Goal: Task Accomplishment & Management: Use online tool/utility

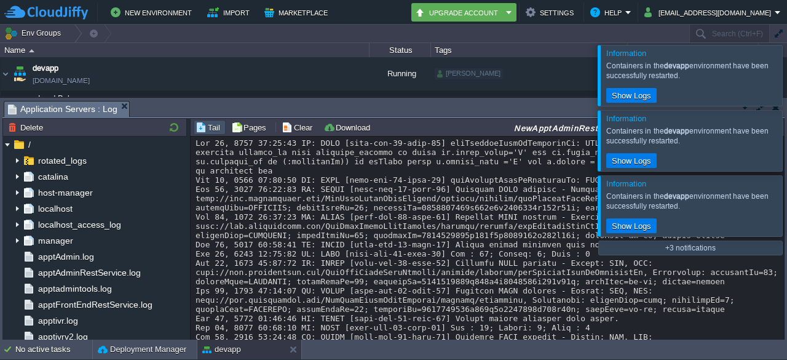
scroll to position [116, 0]
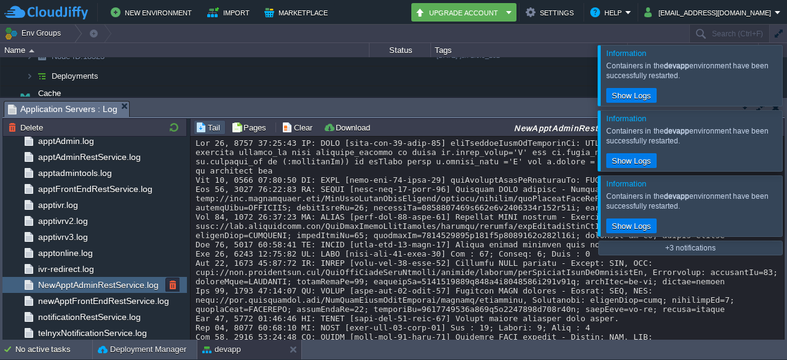
click at [121, 283] on span "NewApptAdminRestService.log" at bounding box center [98, 284] width 125 height 11
click at [304, 126] on button "Clear" at bounding box center [299, 127] width 34 height 11
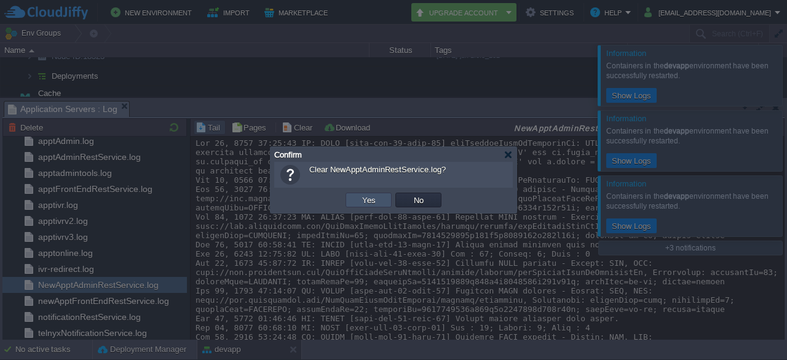
click at [371, 197] on button "Yes" at bounding box center [369, 199] width 21 height 11
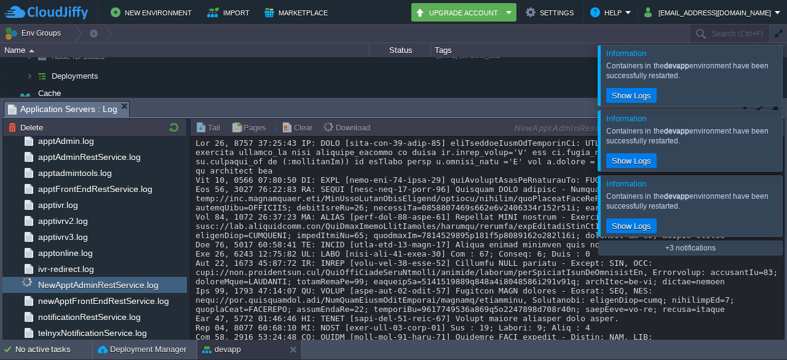
click at [787, 78] on div at bounding box center [802, 75] width 0 height 60
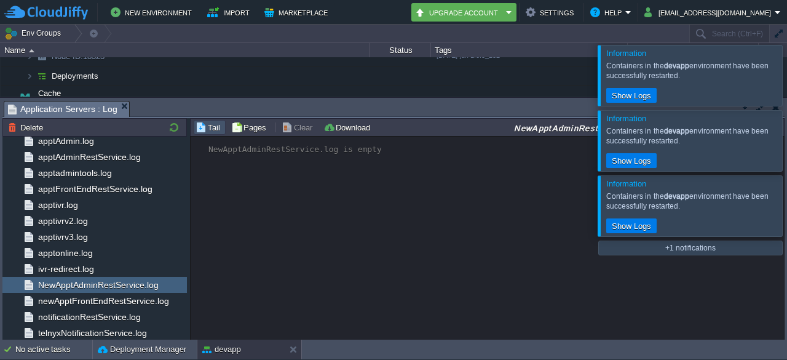
click at [787, 78] on div at bounding box center [802, 75] width 0 height 60
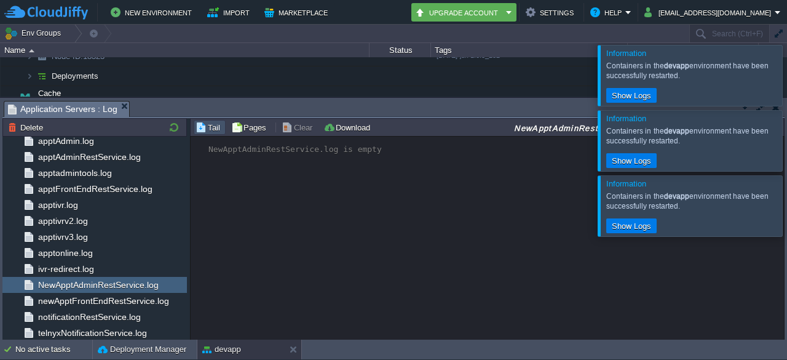
click at [787, 78] on div at bounding box center [802, 75] width 0 height 60
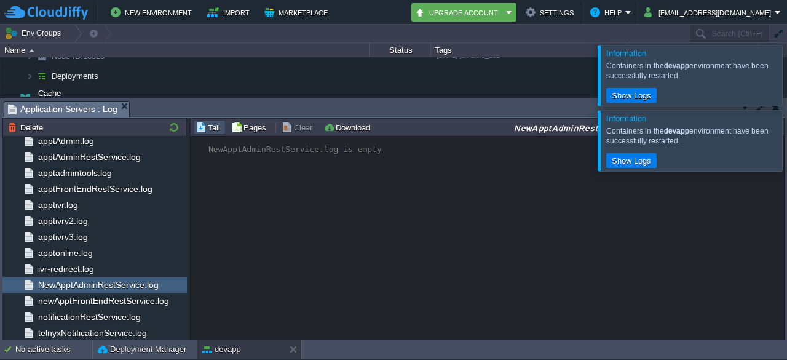
click at [787, 78] on div at bounding box center [802, 75] width 0 height 60
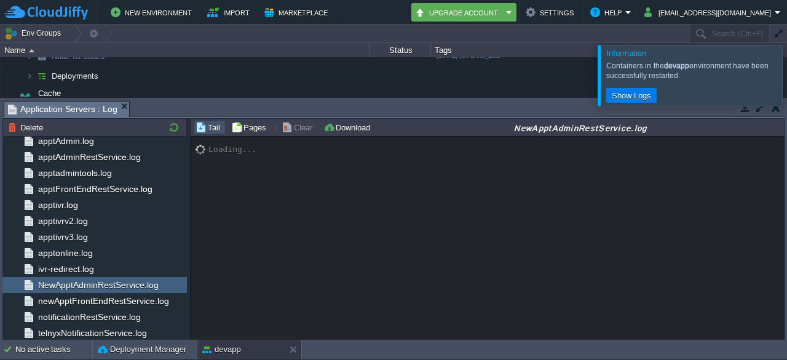
click at [787, 78] on div at bounding box center [802, 75] width 0 height 60
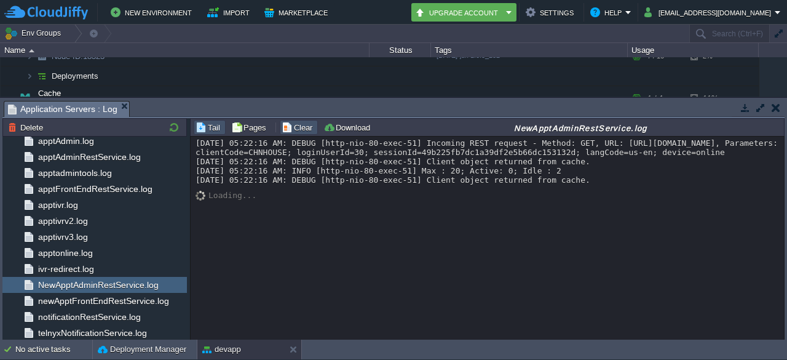
click at [293, 126] on button "Clear" at bounding box center [299, 127] width 34 height 11
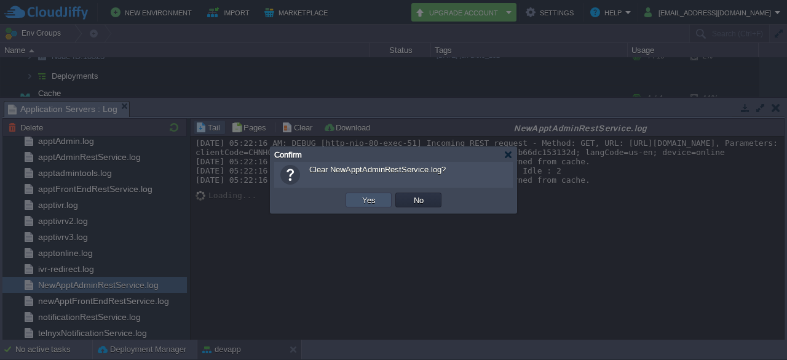
click at [372, 200] on button "Yes" at bounding box center [369, 199] width 21 height 11
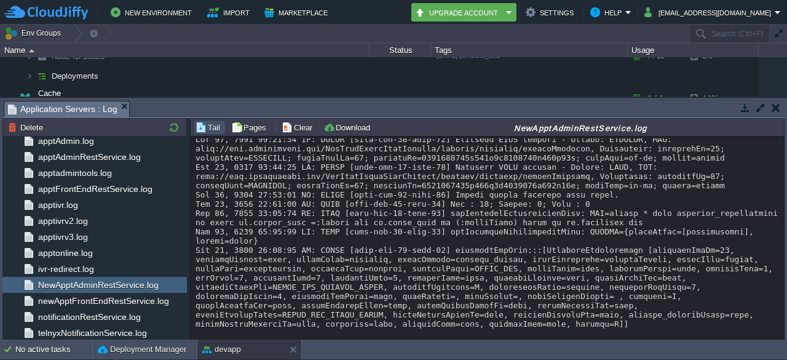
scroll to position [0, 0]
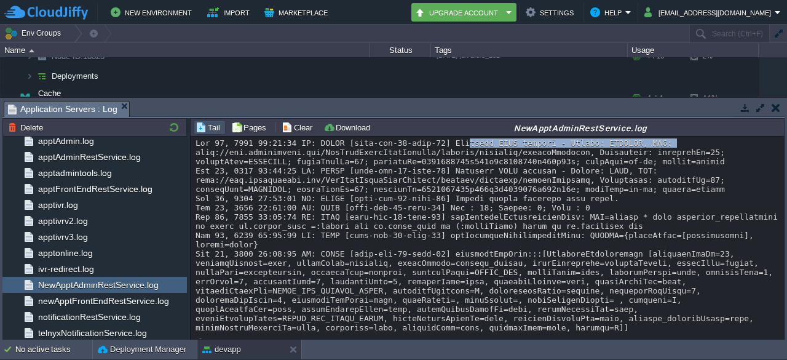
drag, startPoint x: 442, startPoint y: 152, endPoint x: 633, endPoint y: 151, distance: 191.3
click at [633, 151] on div at bounding box center [488, 235] width 585 height 194
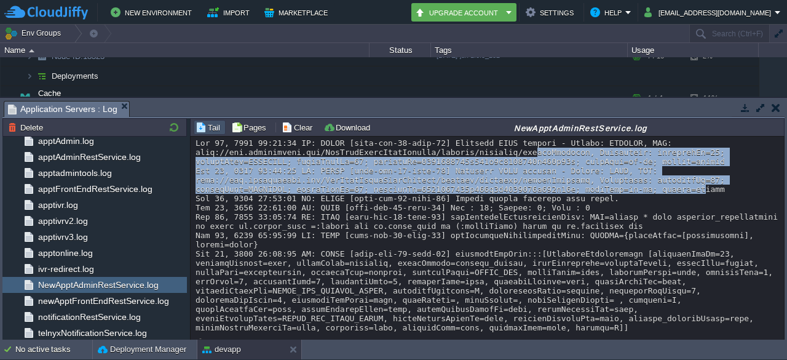
drag, startPoint x: 501, startPoint y: 165, endPoint x: 568, endPoint y: 196, distance: 74.0
click at [568, 196] on div at bounding box center [488, 235] width 585 height 194
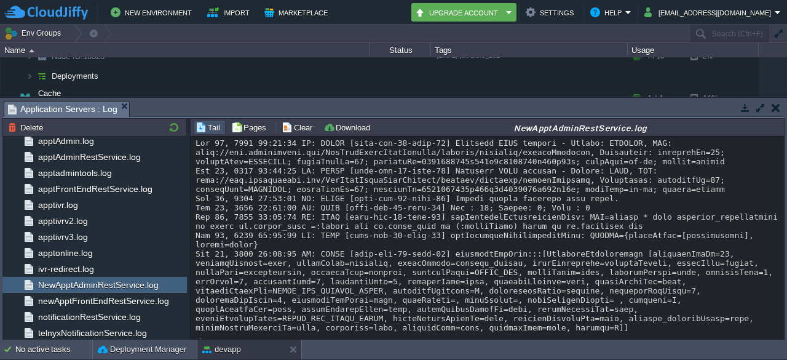
click at [603, 194] on div at bounding box center [488, 235] width 585 height 194
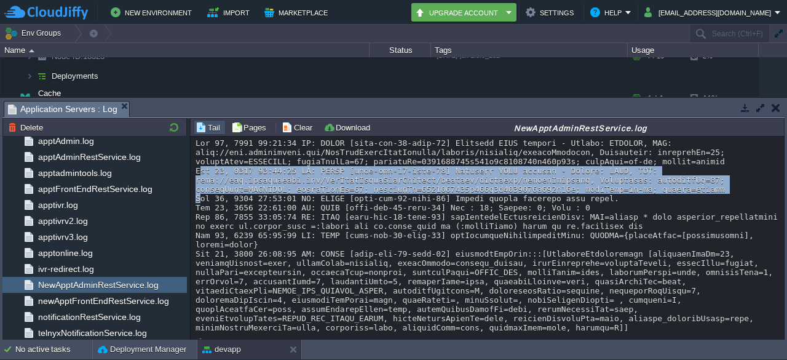
click at [603, 194] on div at bounding box center [488, 235] width 585 height 194
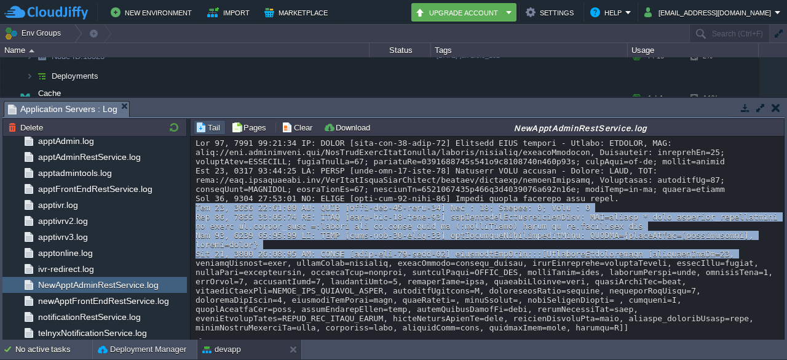
drag, startPoint x: 582, startPoint y: 204, endPoint x: 732, endPoint y: 252, distance: 158.1
click at [732, 252] on div at bounding box center [488, 235] width 585 height 194
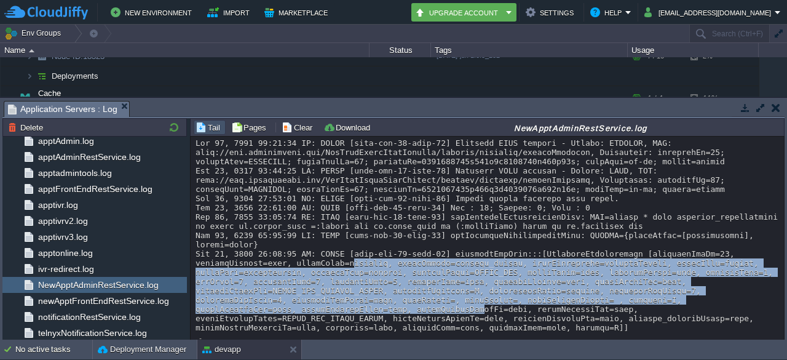
drag, startPoint x: 337, startPoint y: 264, endPoint x: 660, endPoint y: 305, distance: 326.1
click at [660, 305] on div at bounding box center [488, 235] width 585 height 194
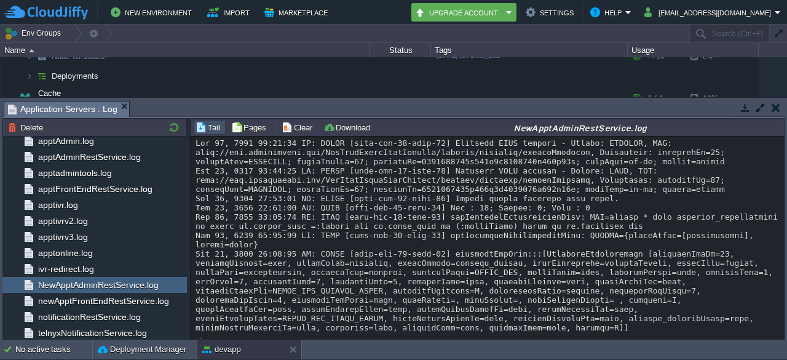
click at [582, 243] on div at bounding box center [488, 235] width 585 height 194
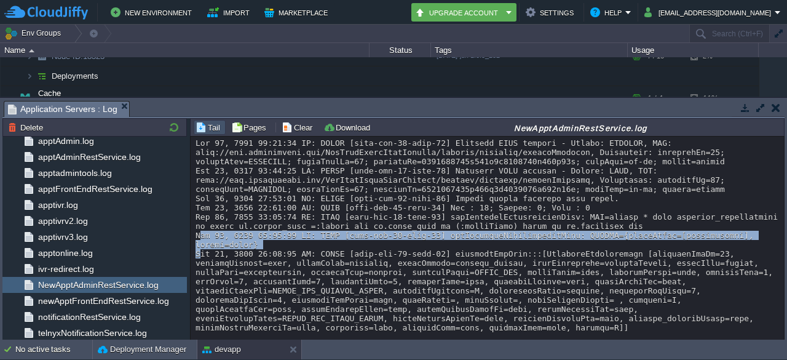
click at [582, 243] on div at bounding box center [488, 235] width 585 height 194
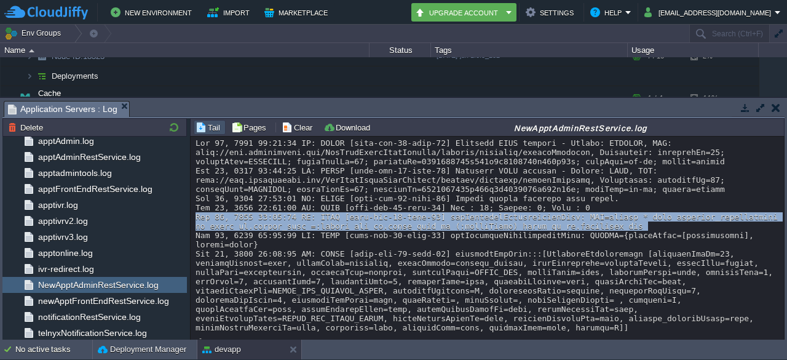
drag, startPoint x: 556, startPoint y: 220, endPoint x: 574, endPoint y: 237, distance: 24.8
click at [574, 237] on div at bounding box center [488, 235] width 585 height 194
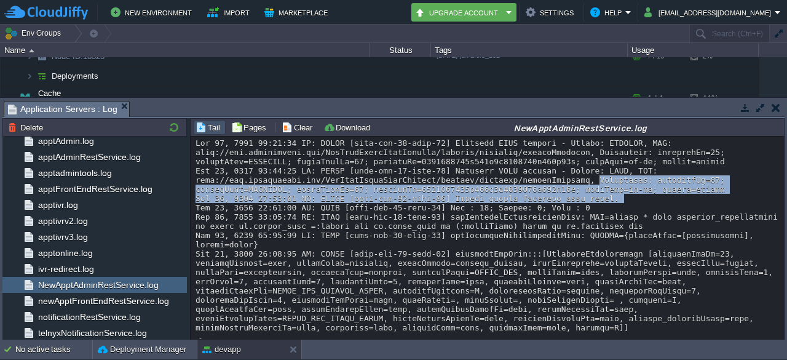
drag, startPoint x: 559, startPoint y: 184, endPoint x: 581, endPoint y: 207, distance: 31.3
click at [581, 207] on div at bounding box center [488, 235] width 585 height 194
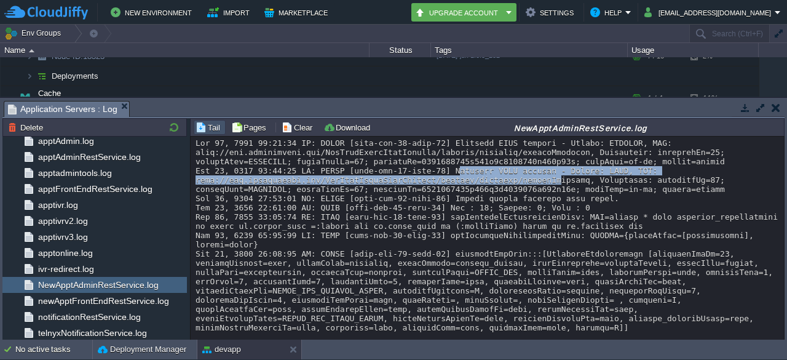
drag, startPoint x: 430, startPoint y: 178, endPoint x: 525, endPoint y: 192, distance: 95.8
click at [525, 192] on div at bounding box center [488, 235] width 585 height 194
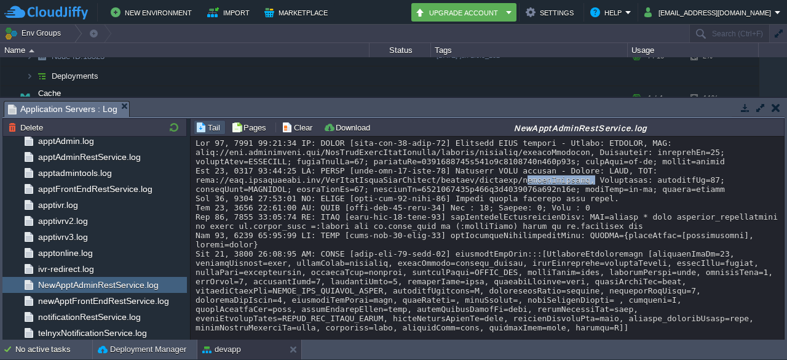
click at [525, 192] on div at bounding box center [488, 235] width 585 height 194
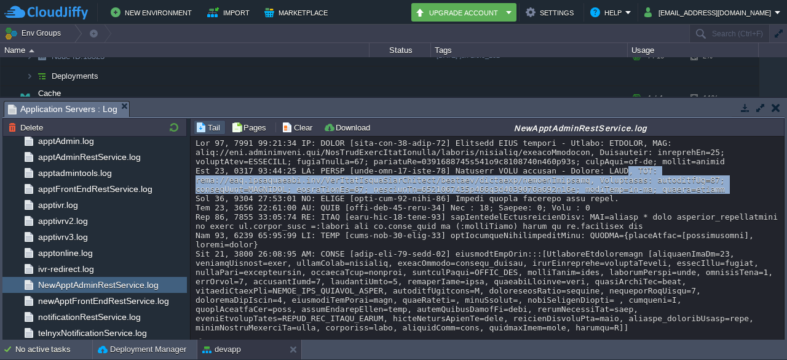
drag, startPoint x: 595, startPoint y: 199, endPoint x: 585, endPoint y: 182, distance: 19.3
click at [585, 182] on div at bounding box center [488, 235] width 585 height 194
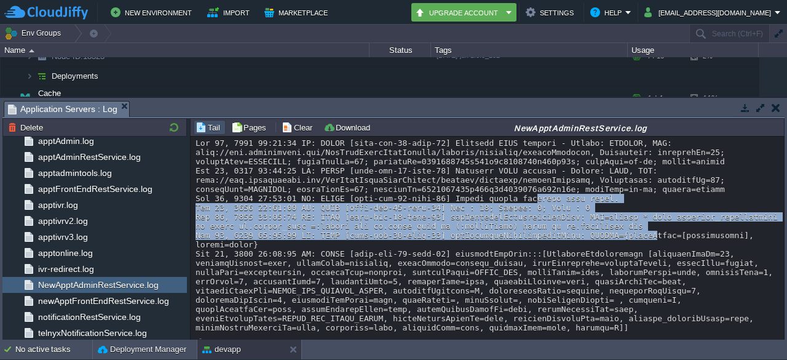
drag, startPoint x: 504, startPoint y: 205, endPoint x: 614, endPoint y: 248, distance: 118.2
click at [614, 248] on div at bounding box center [488, 235] width 585 height 194
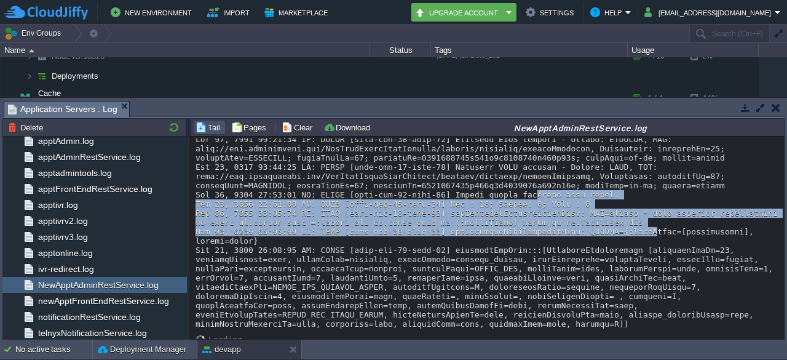
scroll to position [4, 0]
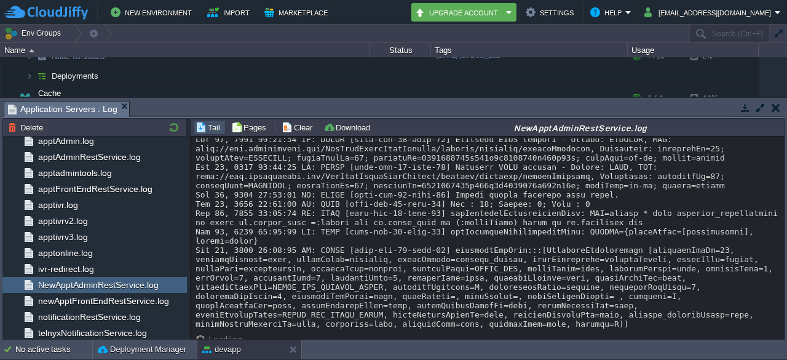
click at [531, 301] on div at bounding box center [488, 232] width 585 height 194
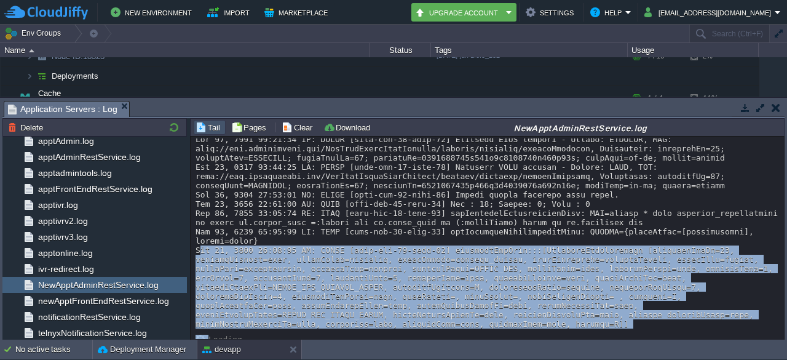
click at [531, 301] on div at bounding box center [488, 232] width 585 height 194
click at [256, 318] on div at bounding box center [488, 232] width 585 height 194
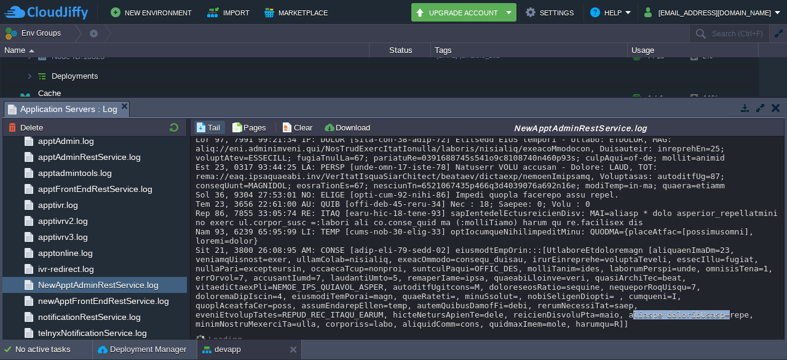
click at [256, 318] on div at bounding box center [488, 232] width 585 height 194
click at [563, 245] on div at bounding box center [488, 232] width 585 height 194
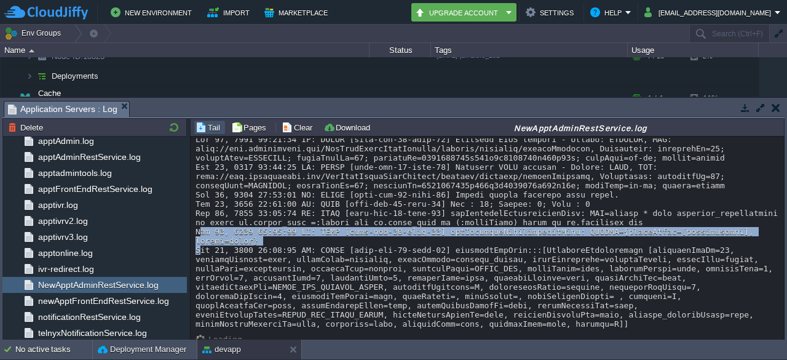
click at [563, 245] on div at bounding box center [488, 232] width 585 height 194
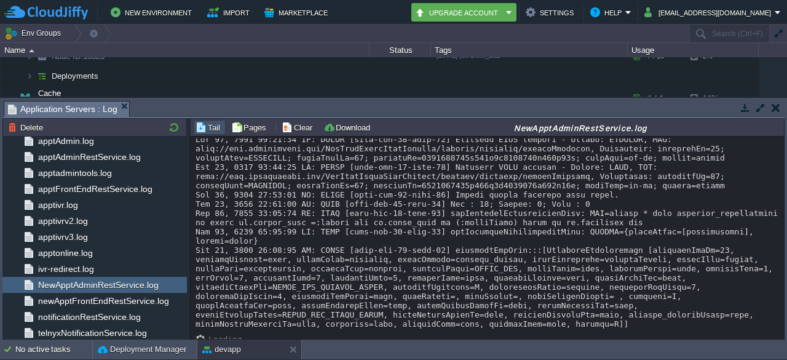
click at [557, 247] on div at bounding box center [488, 232] width 585 height 194
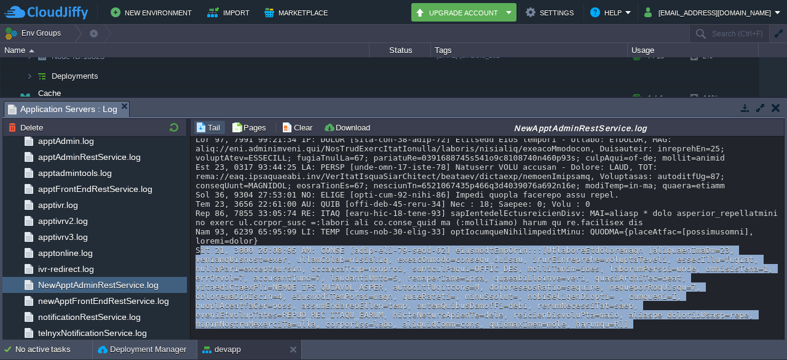
click at [557, 247] on div at bounding box center [488, 232] width 585 height 194
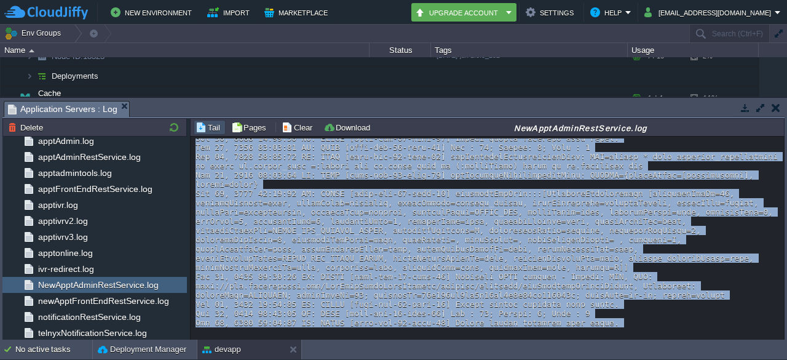
scroll to position [60, 0]
click at [505, 295] on div at bounding box center [488, 202] width 585 height 249
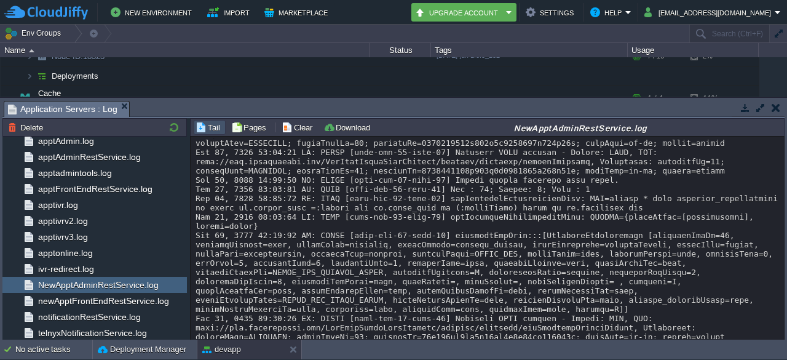
scroll to position [16, 0]
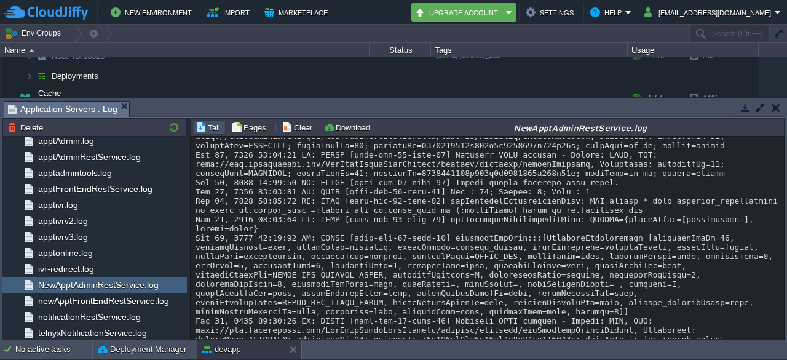
click at [524, 284] on div at bounding box center [488, 246] width 585 height 249
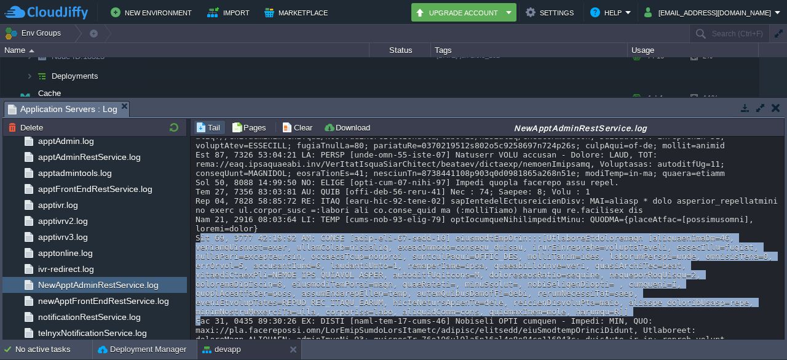
click at [524, 284] on div at bounding box center [488, 246] width 585 height 249
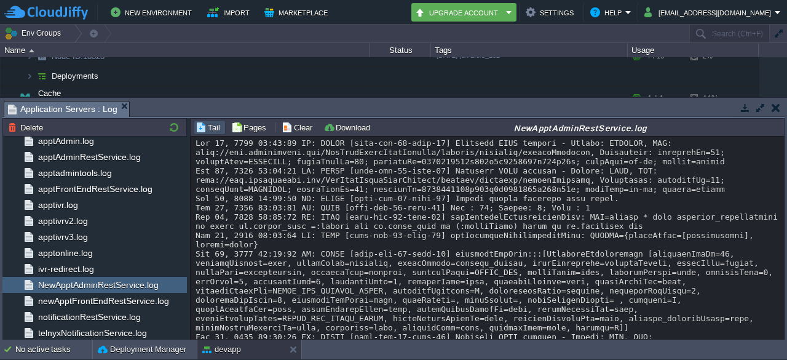
click at [542, 240] on div at bounding box center [488, 262] width 585 height 249
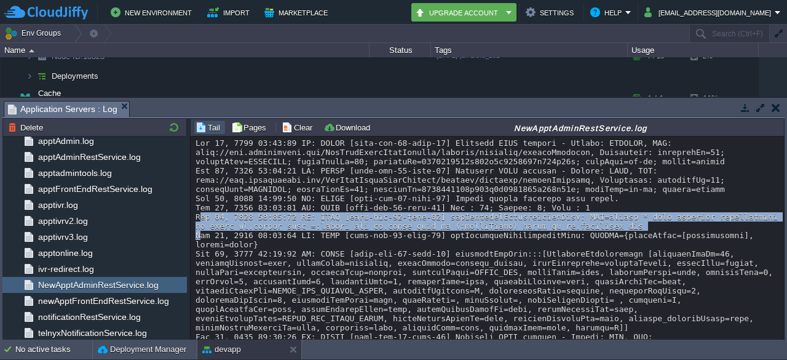
click at [542, 240] on div at bounding box center [488, 262] width 585 height 249
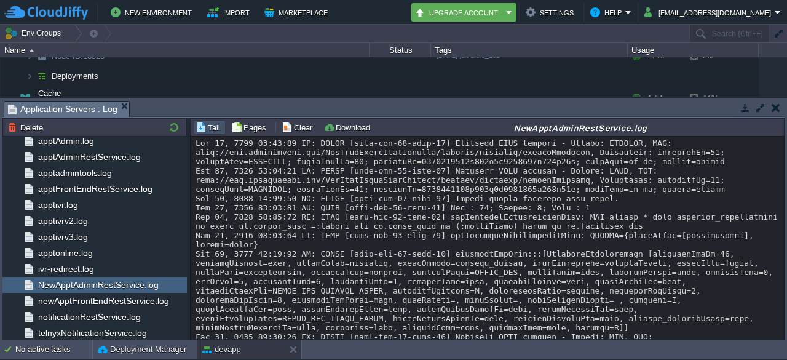
click at [553, 187] on div at bounding box center [488, 262] width 585 height 249
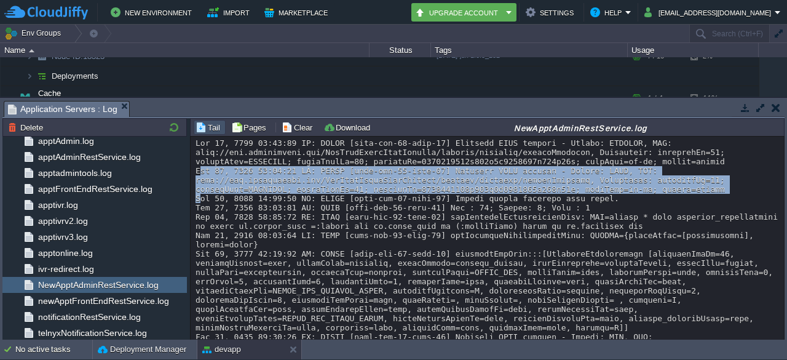
click at [553, 187] on div at bounding box center [488, 262] width 585 height 249
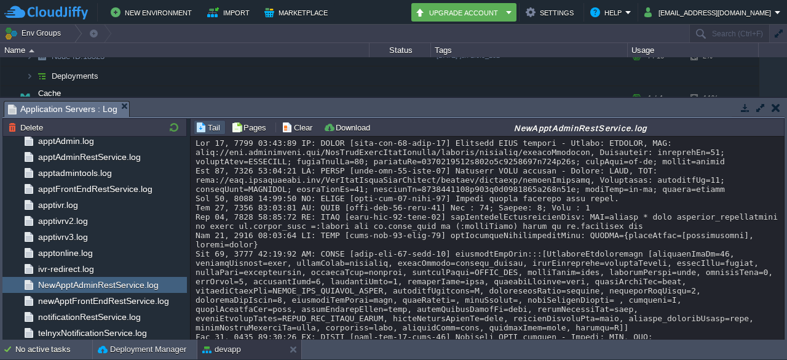
click at [579, 161] on div at bounding box center [488, 262] width 585 height 249
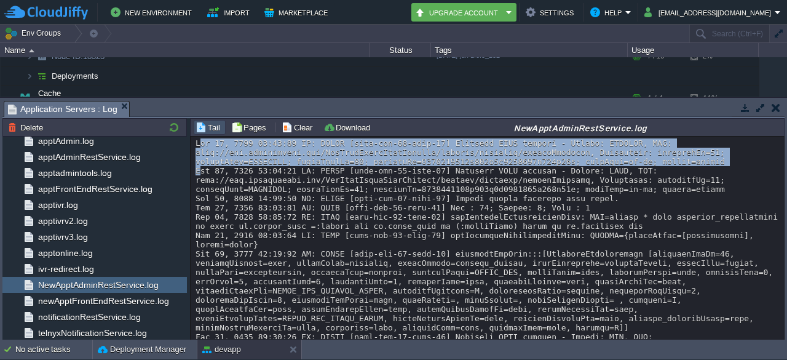
click at [579, 161] on div at bounding box center [488, 262] width 585 height 249
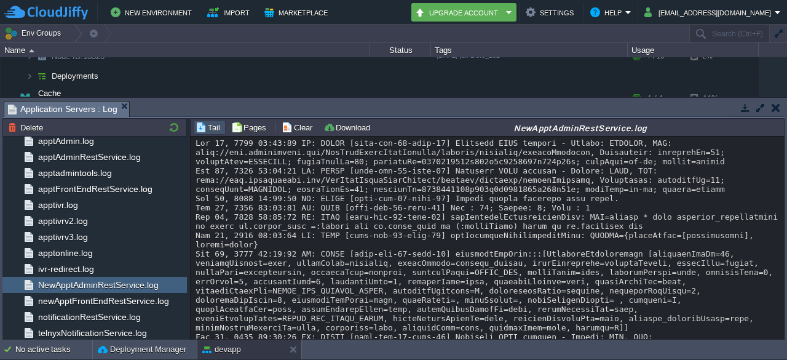
click at [525, 181] on div at bounding box center [488, 262] width 585 height 249
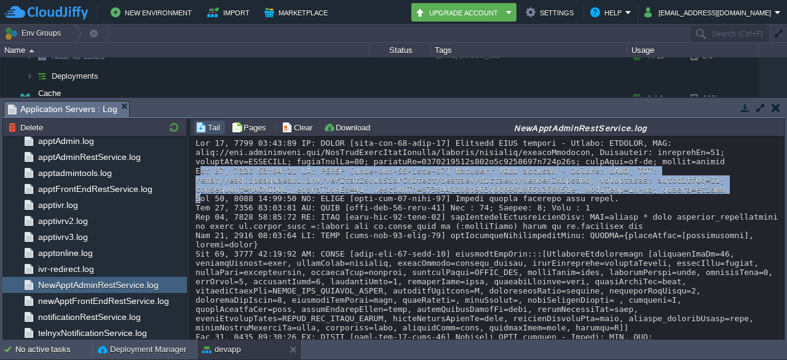
click at [525, 181] on div at bounding box center [488, 262] width 585 height 249
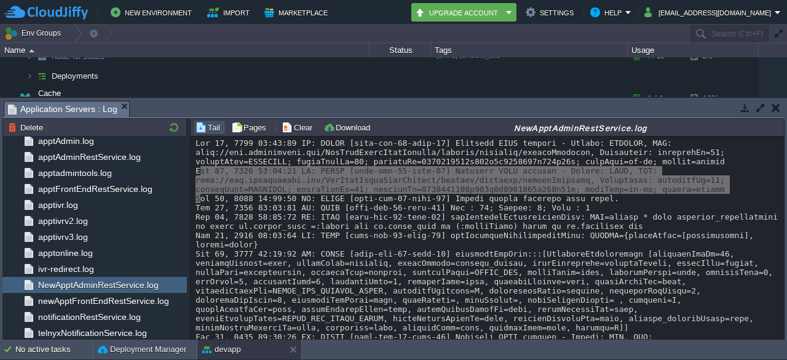
click at [466, 182] on div at bounding box center [488, 262] width 585 height 249
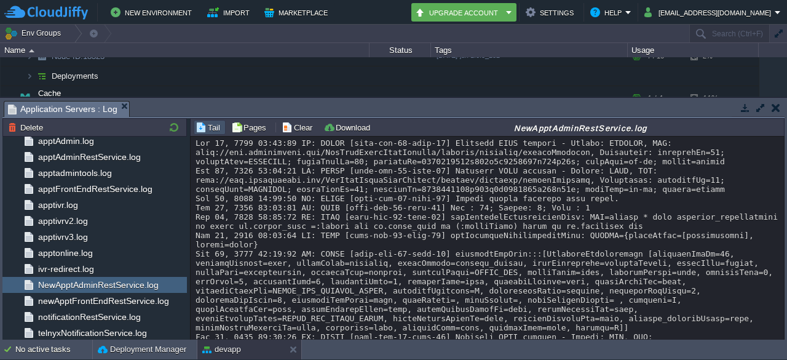
click at [498, 188] on div at bounding box center [488, 262] width 585 height 249
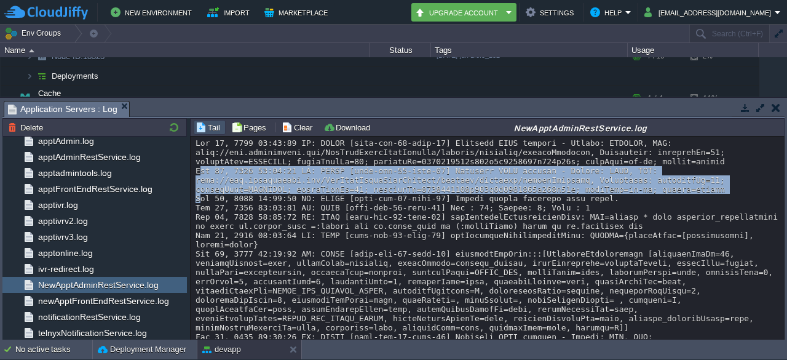
click at [498, 188] on div at bounding box center [488, 262] width 585 height 249
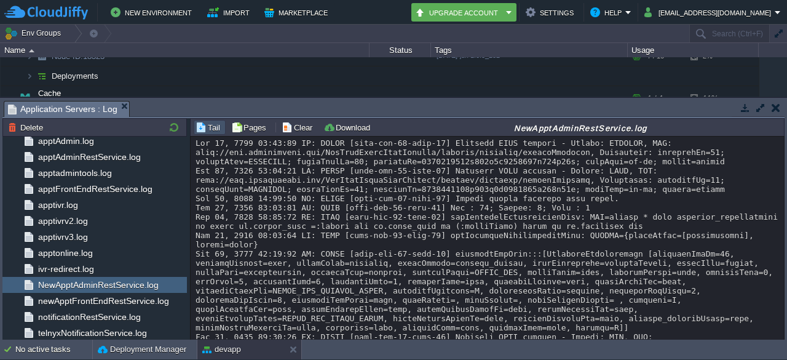
click at [524, 169] on div at bounding box center [488, 262] width 585 height 249
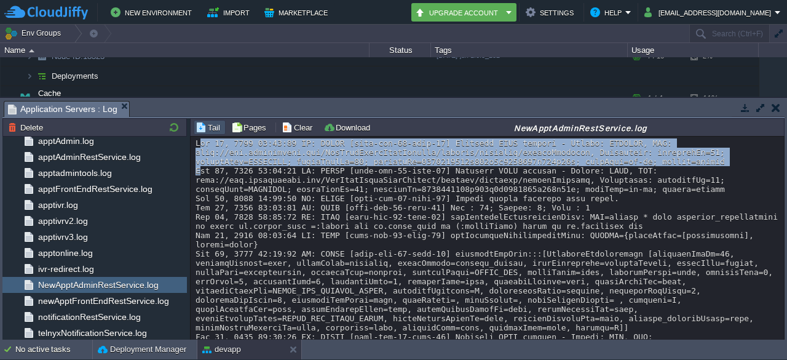
click at [524, 169] on div at bounding box center [488, 262] width 585 height 249
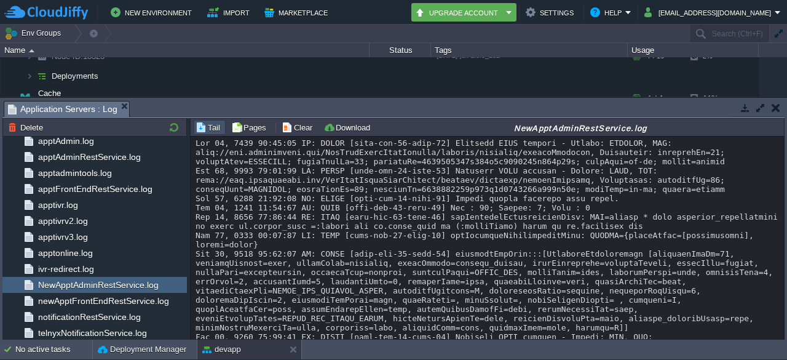
click at [533, 220] on div at bounding box center [488, 318] width 585 height 360
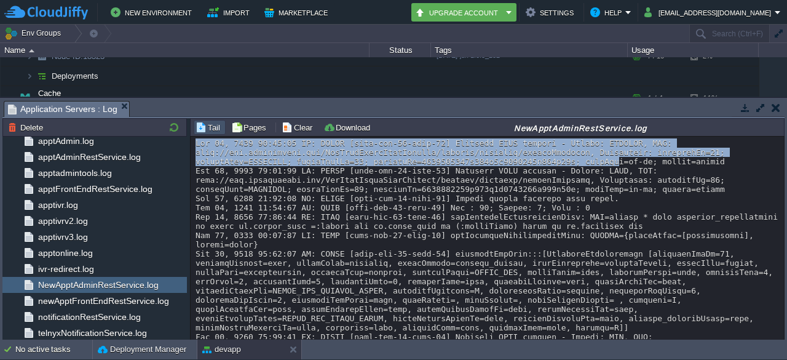
drag, startPoint x: 446, startPoint y: 143, endPoint x: 487, endPoint y: 171, distance: 49.1
click at [487, 171] on div at bounding box center [488, 318] width 585 height 360
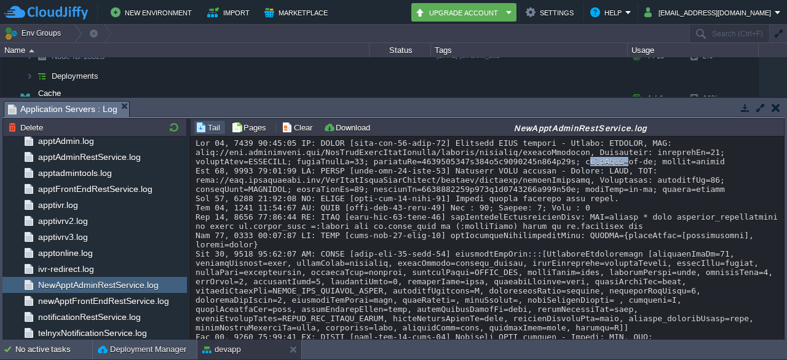
click at [487, 171] on div at bounding box center [488, 318] width 585 height 360
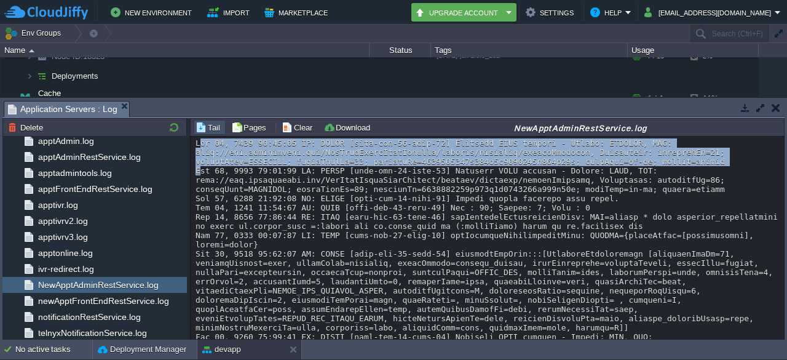
click at [487, 171] on div at bounding box center [488, 318] width 585 height 360
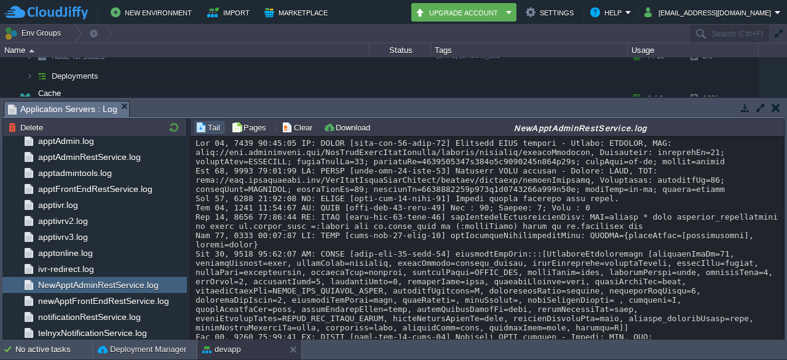
click at [513, 191] on div at bounding box center [488, 318] width 585 height 360
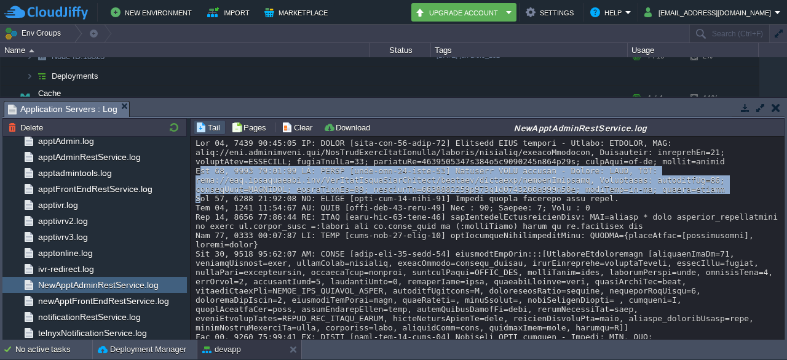
click at [513, 191] on div at bounding box center [488, 318] width 585 height 360
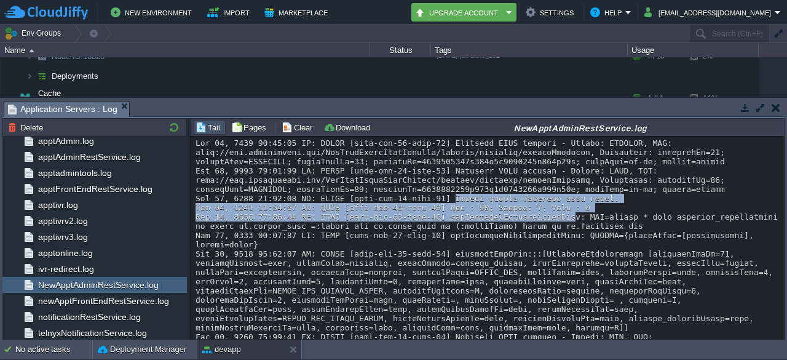
drag, startPoint x: 428, startPoint y: 212, endPoint x: 537, endPoint y: 225, distance: 109.6
click at [537, 225] on div at bounding box center [488, 318] width 585 height 360
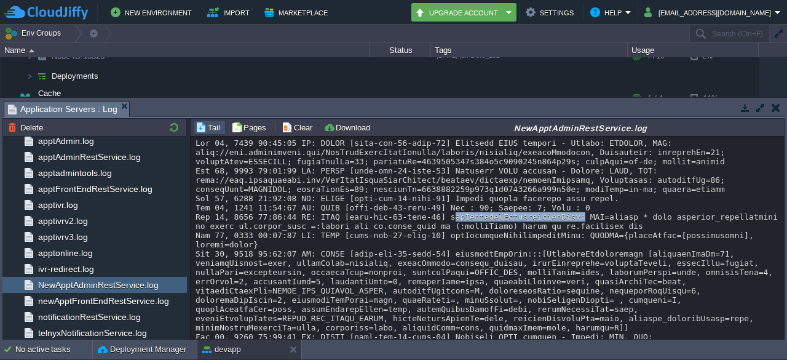
click at [537, 225] on div at bounding box center [488, 318] width 585 height 360
click at [515, 205] on div at bounding box center [488, 318] width 585 height 360
click at [587, 272] on div at bounding box center [488, 318] width 585 height 360
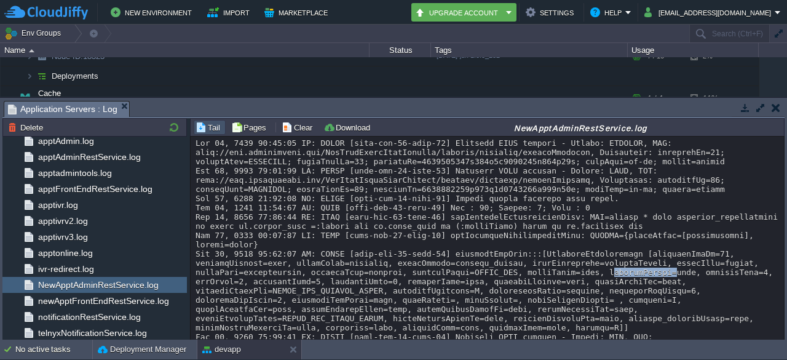
click at [587, 272] on div at bounding box center [488, 318] width 585 height 360
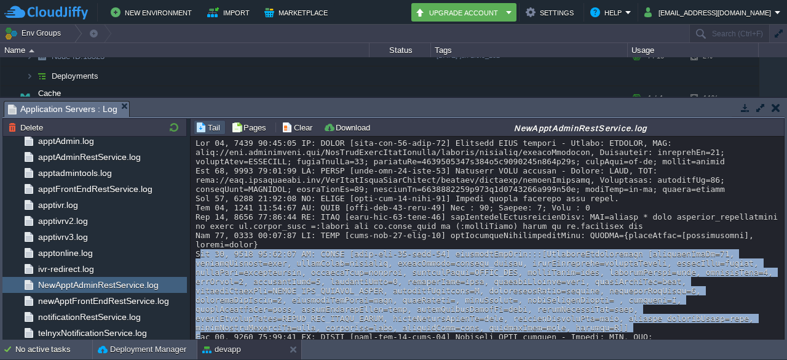
click at [587, 272] on div at bounding box center [488, 318] width 585 height 360
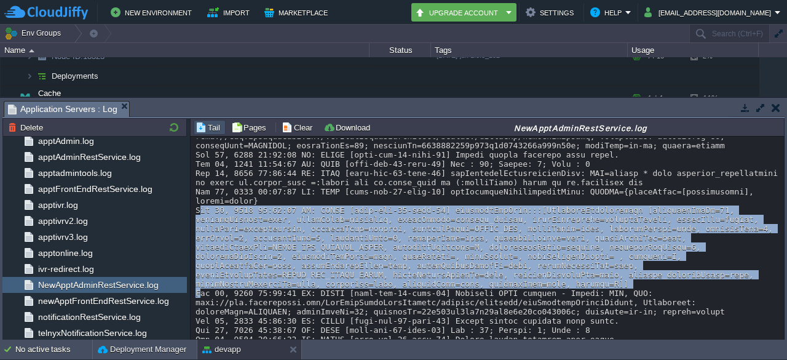
scroll to position [44, 0]
click at [557, 236] on div at bounding box center [488, 274] width 585 height 360
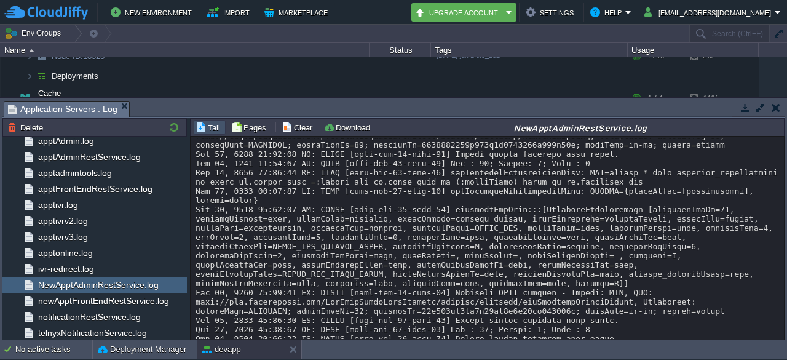
click at [493, 272] on div at bounding box center [488, 274] width 585 height 360
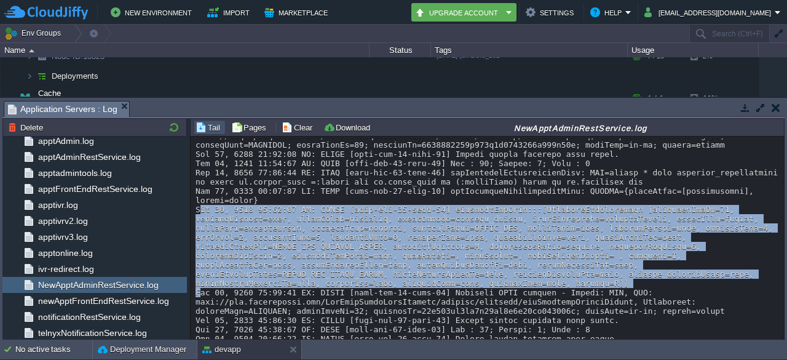
click at [493, 272] on div at bounding box center [488, 274] width 585 height 360
click at [644, 212] on div at bounding box center [488, 274] width 585 height 360
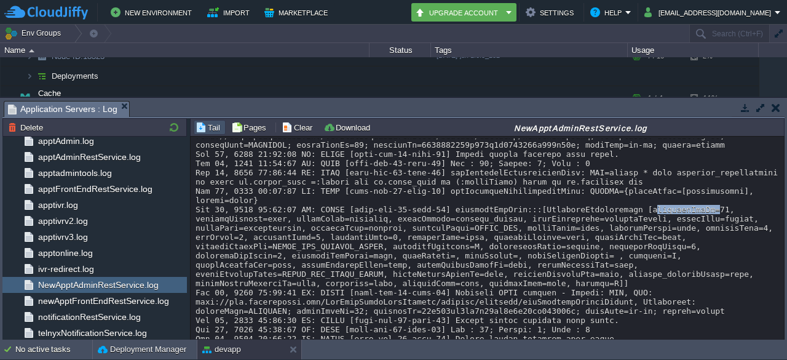
click at [644, 212] on div at bounding box center [488, 274] width 585 height 360
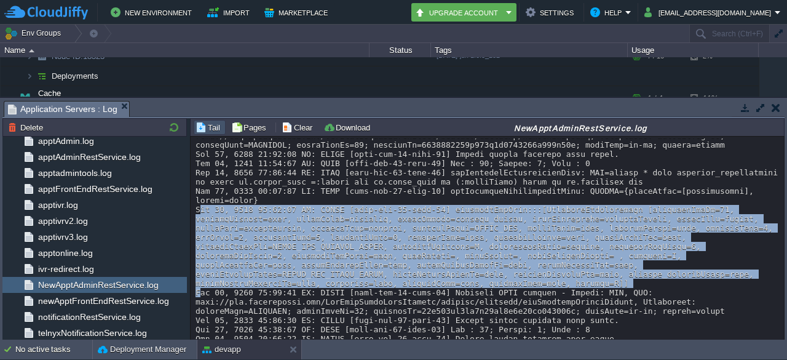
click at [644, 212] on div at bounding box center [488, 274] width 585 height 360
click at [684, 208] on div at bounding box center [488, 274] width 585 height 360
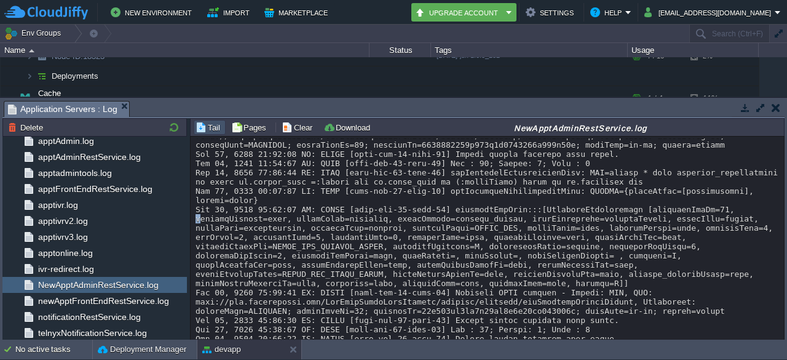
click at [684, 208] on div at bounding box center [488, 274] width 585 height 360
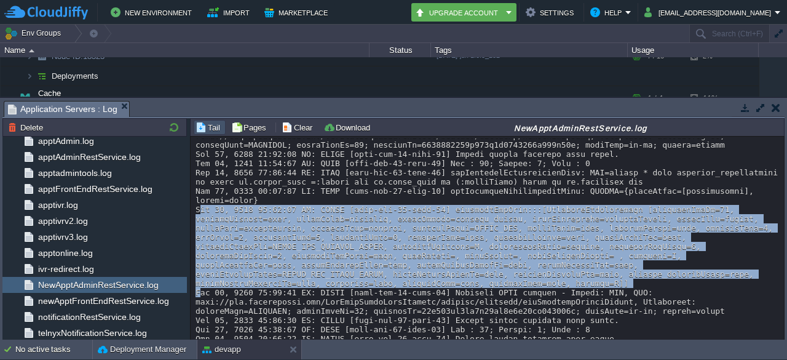
click at [684, 208] on div at bounding box center [488, 274] width 585 height 360
click at [315, 239] on div at bounding box center [488, 274] width 585 height 360
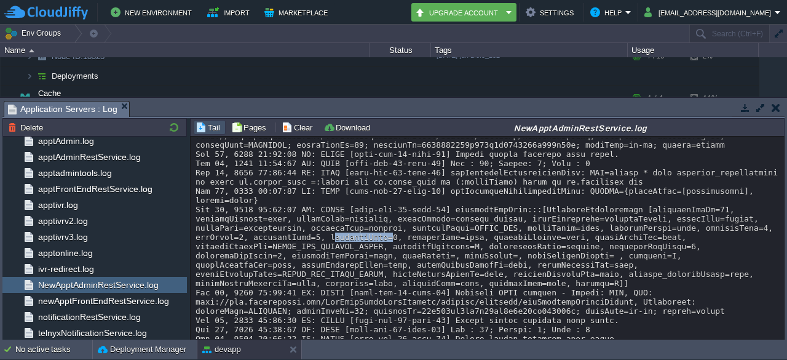
click at [315, 239] on div at bounding box center [488, 274] width 585 height 360
click at [266, 239] on div at bounding box center [488, 274] width 585 height 360
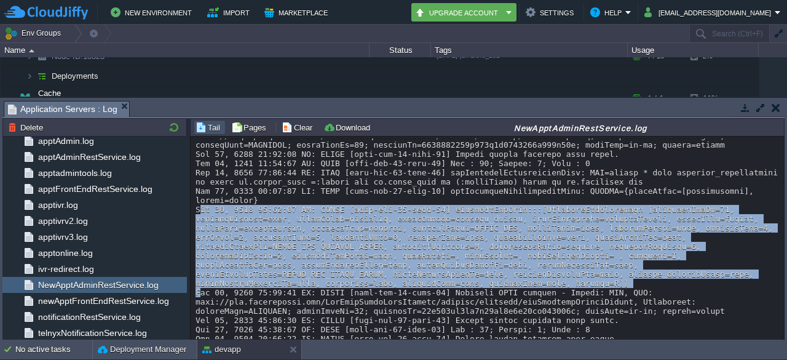
click at [266, 239] on div at bounding box center [488, 274] width 585 height 360
click at [413, 247] on div at bounding box center [488, 274] width 585 height 360
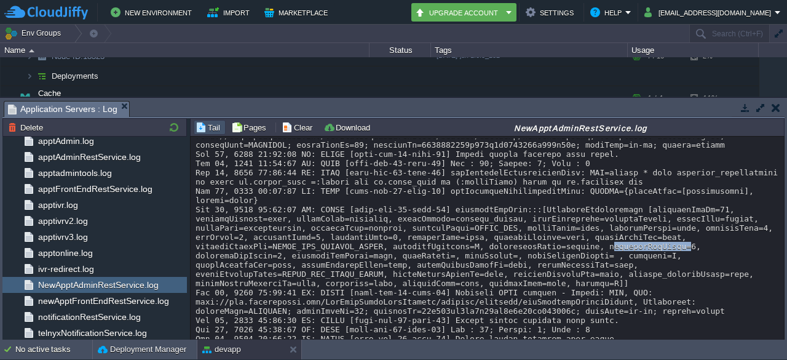
click at [413, 247] on div at bounding box center [488, 274] width 585 height 360
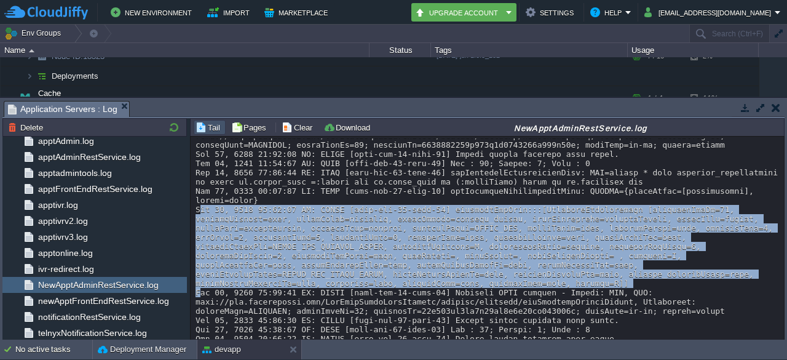
click at [413, 247] on div at bounding box center [488, 274] width 585 height 360
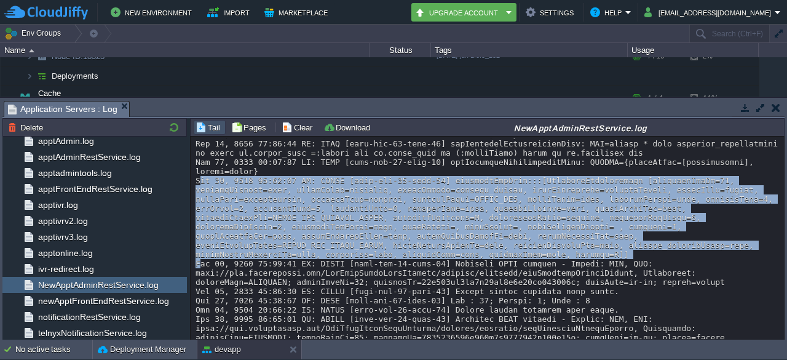
scroll to position [76, 0]
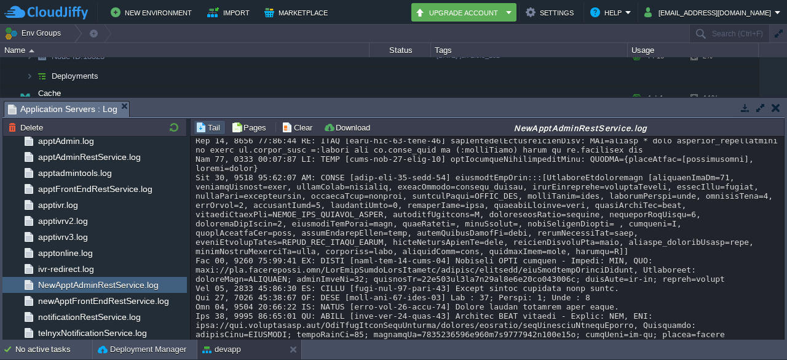
click at [504, 266] on div at bounding box center [488, 242] width 585 height 360
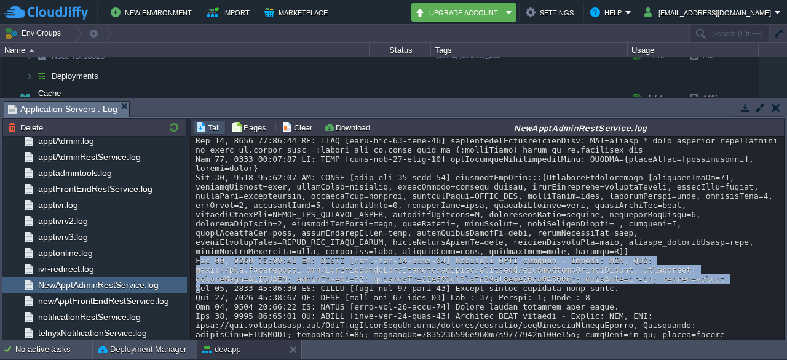
click at [504, 266] on div at bounding box center [488, 242] width 585 height 360
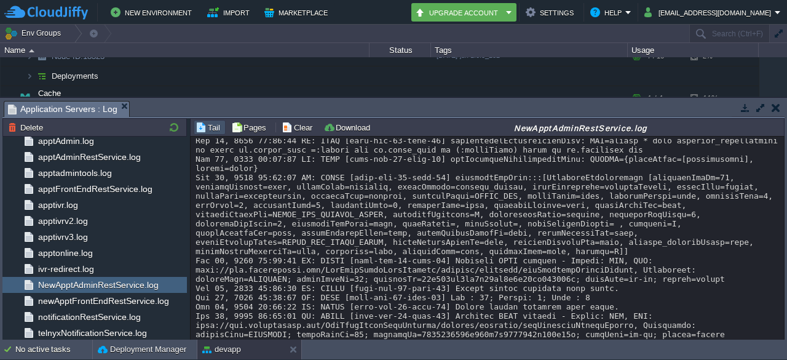
click at [523, 233] on div at bounding box center [488, 242] width 585 height 360
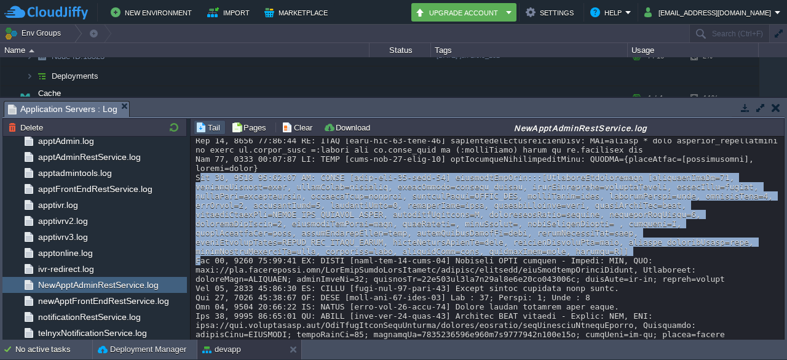
click at [523, 233] on div at bounding box center [488, 242] width 585 height 360
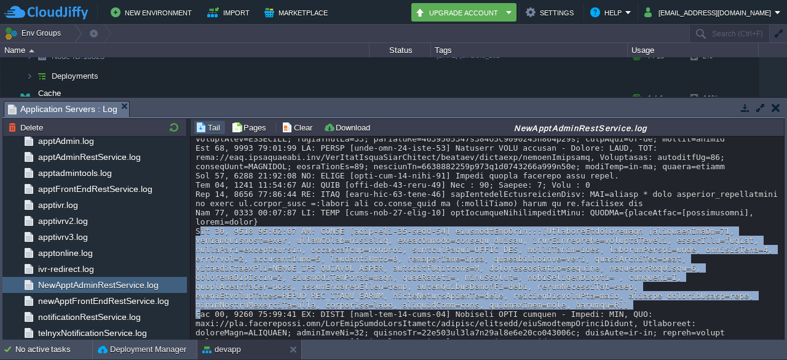
scroll to position [22, 0]
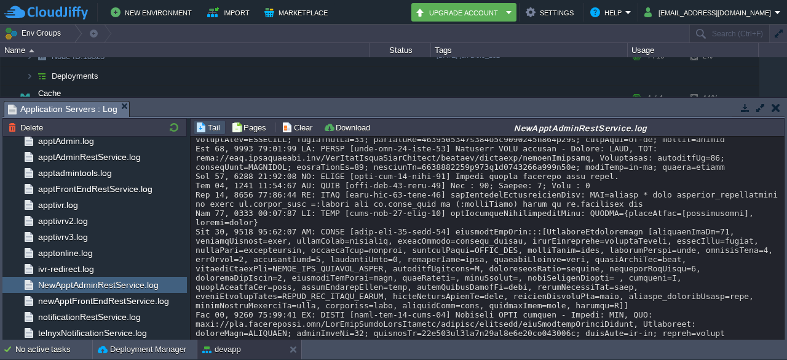
click at [582, 208] on div at bounding box center [488, 296] width 585 height 360
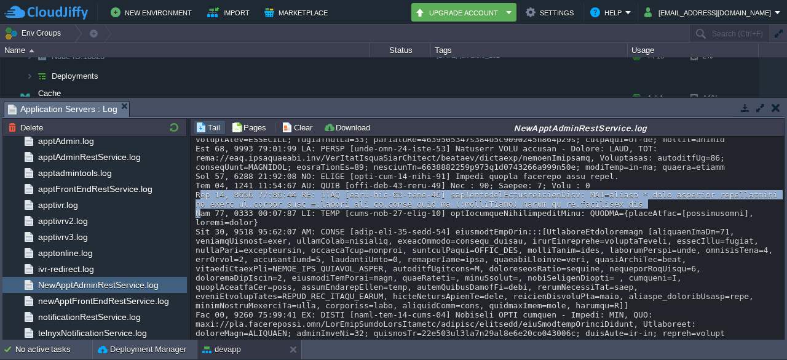
click at [582, 208] on div at bounding box center [488, 296] width 585 height 360
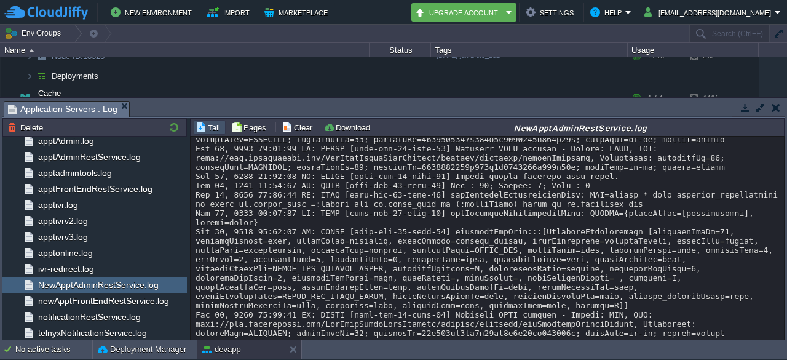
click at [529, 226] on div at bounding box center [488, 296] width 585 height 360
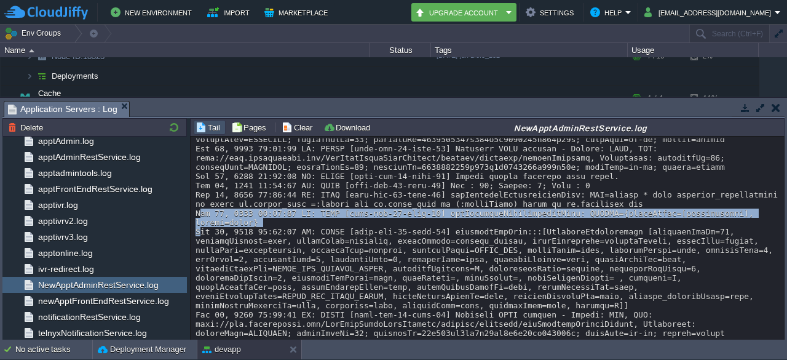
click at [529, 226] on div at bounding box center [488, 296] width 585 height 360
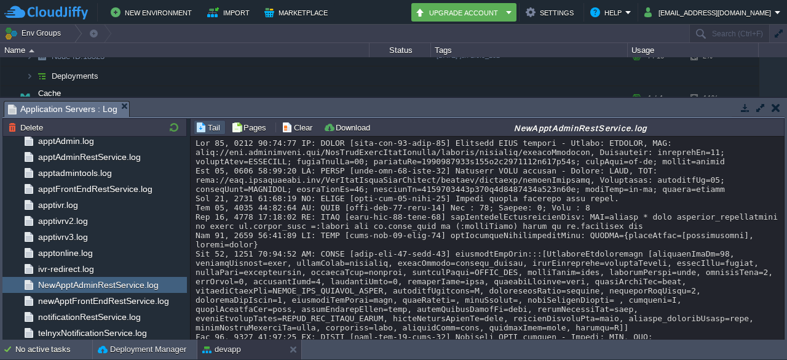
click at [447, 285] on div at bounding box center [488, 345] width 585 height 415
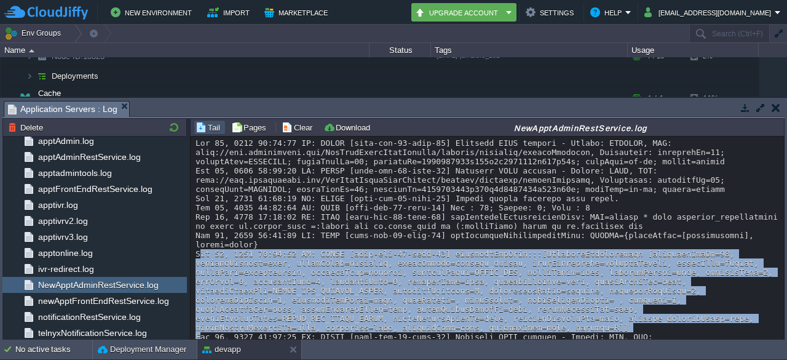
click at [447, 285] on div at bounding box center [488, 345] width 585 height 415
